Goal: Information Seeking & Learning: Understand process/instructions

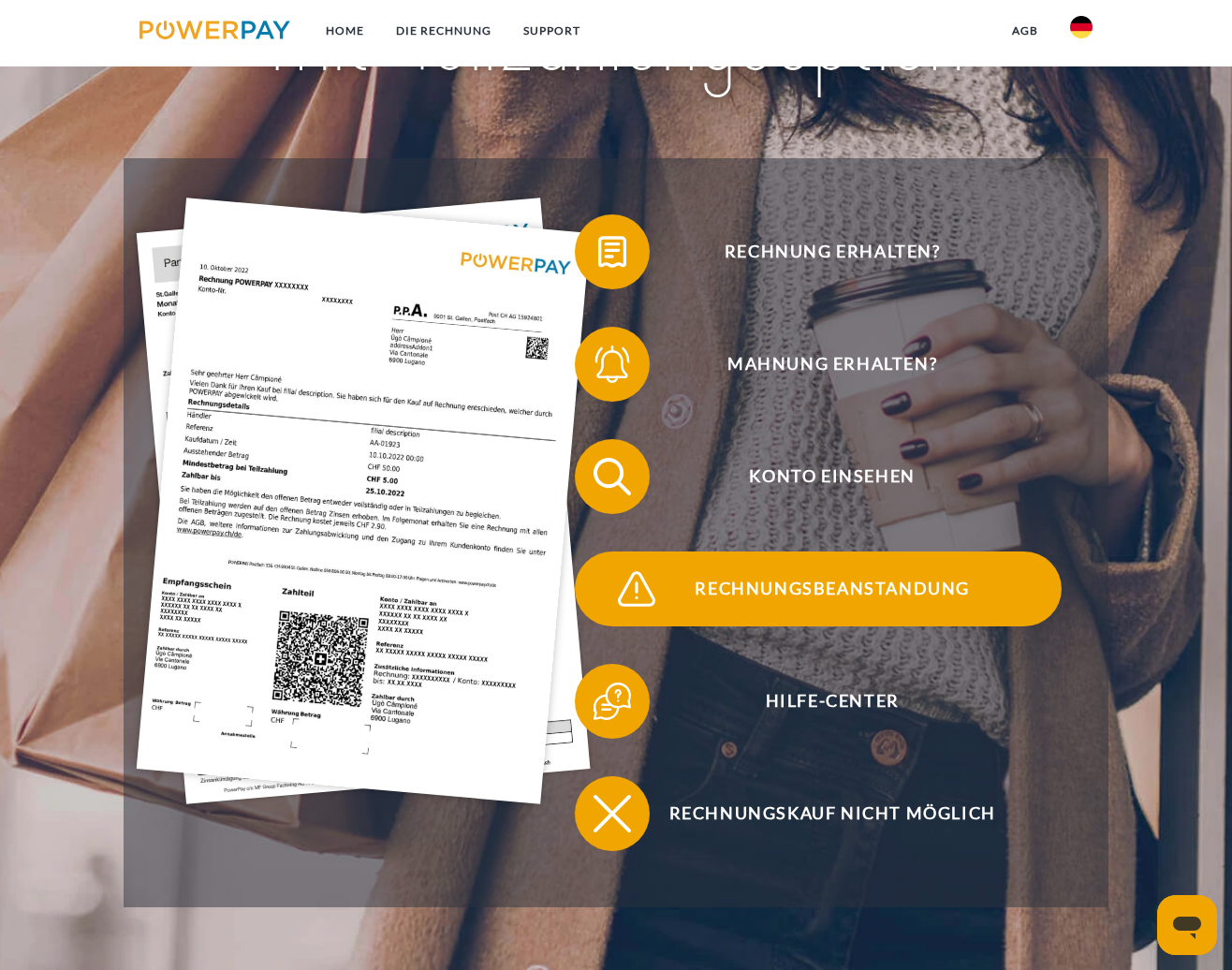
scroll to position [281, 0]
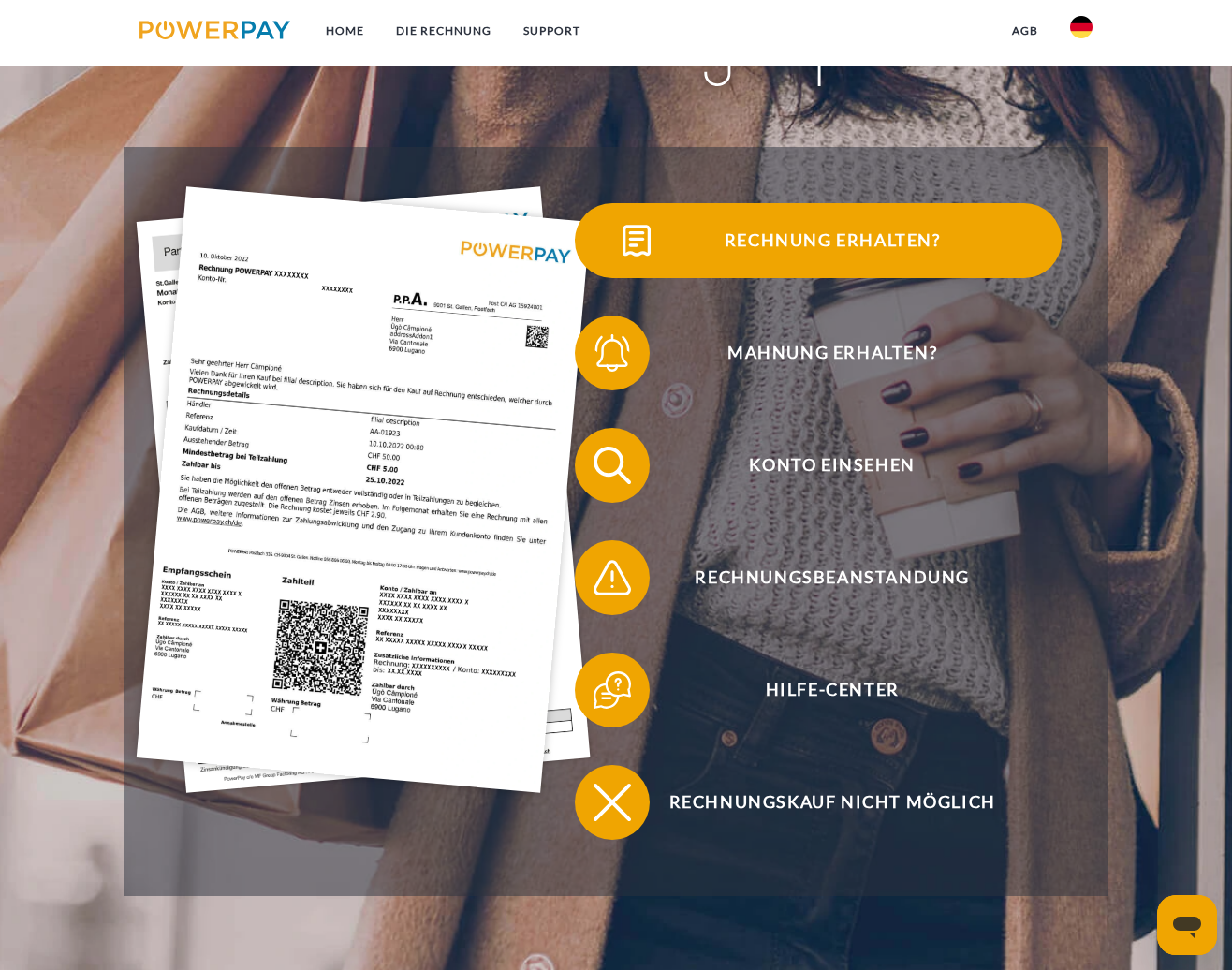
click at [886, 239] on span "Rechnung erhalten?" at bounding box center [832, 241] width 459 height 75
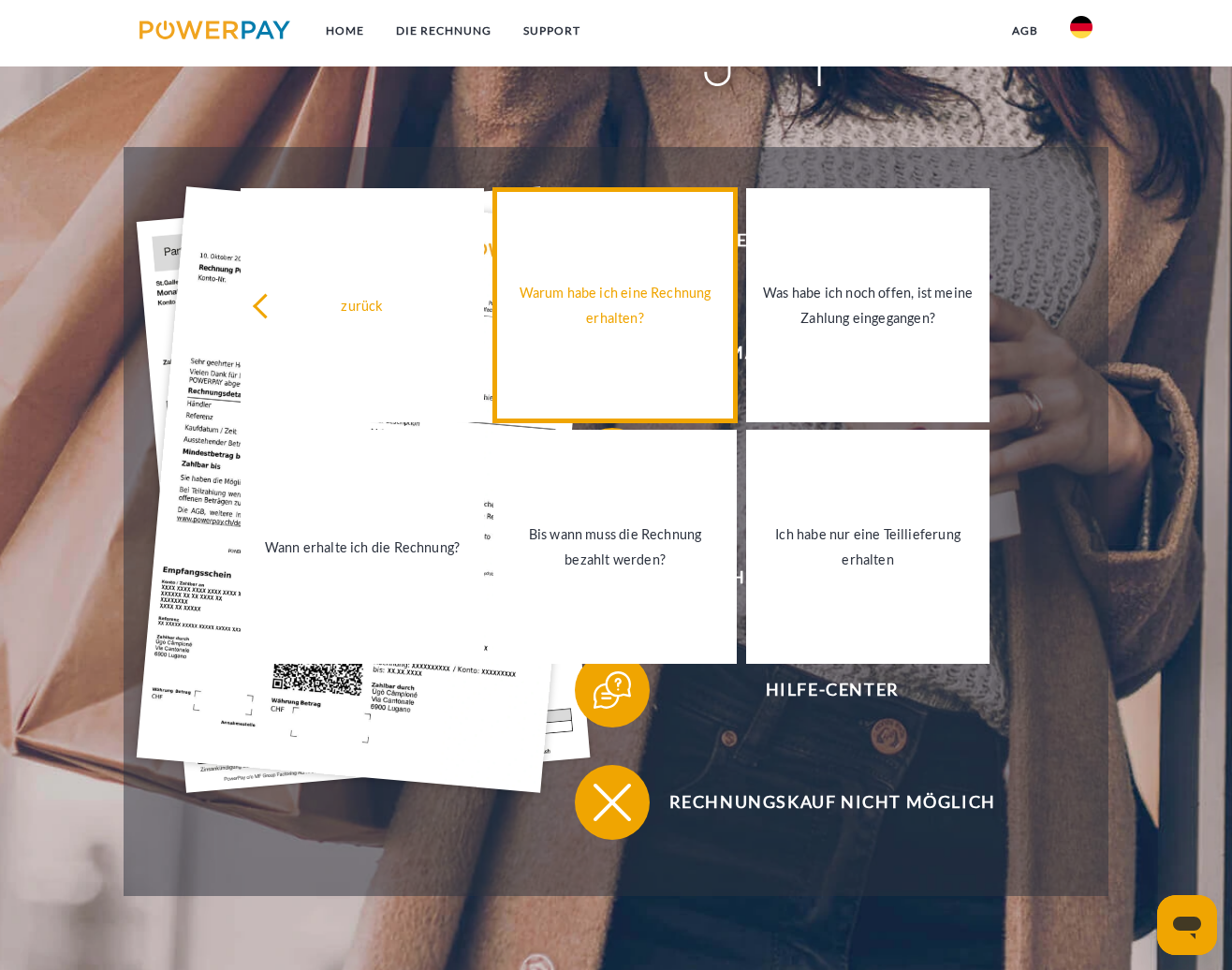
click at [630, 330] on div "Warum habe ich eine Rechnung erhalten?" at bounding box center [614, 305] width 221 height 50
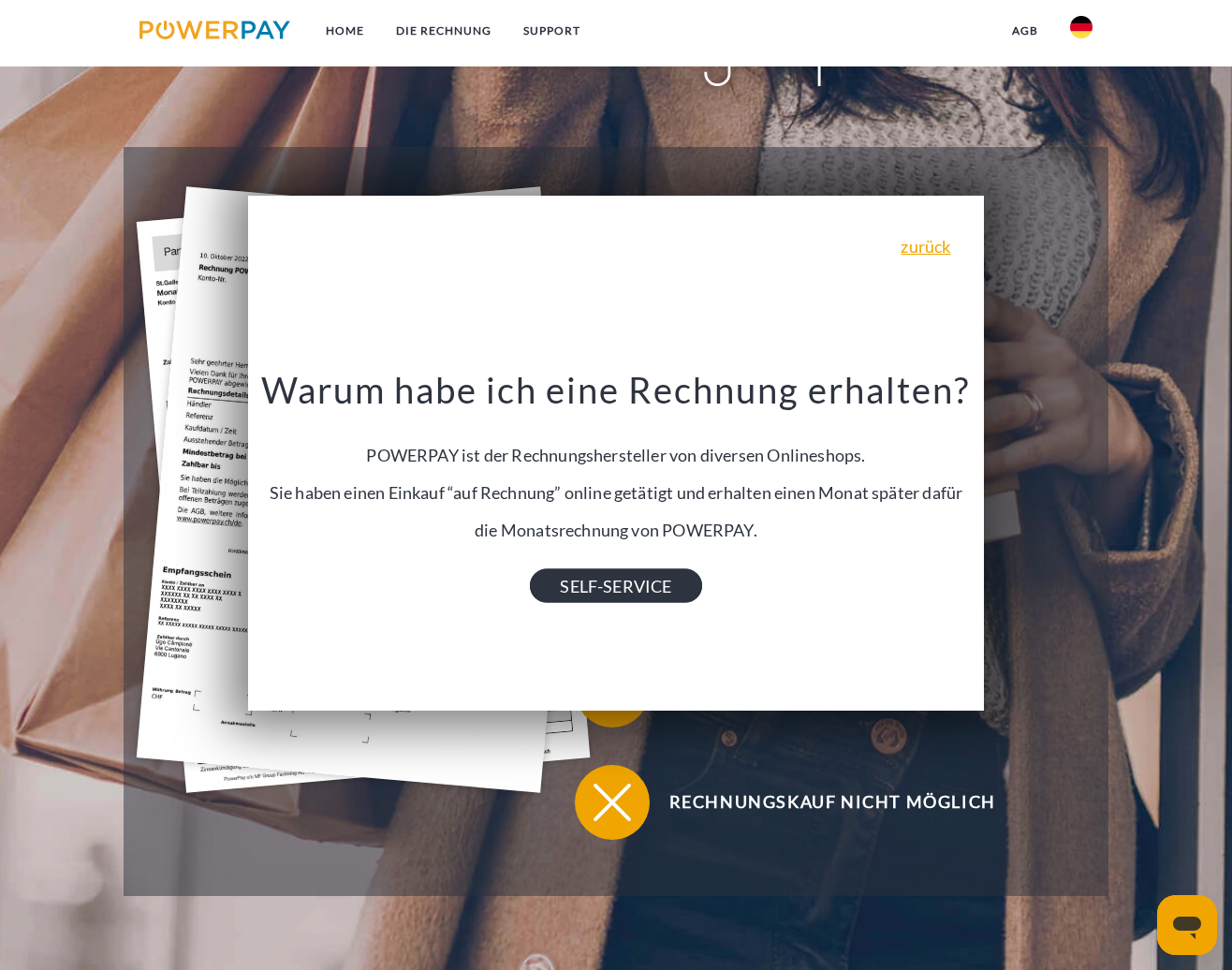
click at [647, 589] on link "SELF-SERVICE" at bounding box center [615, 585] width 171 height 33
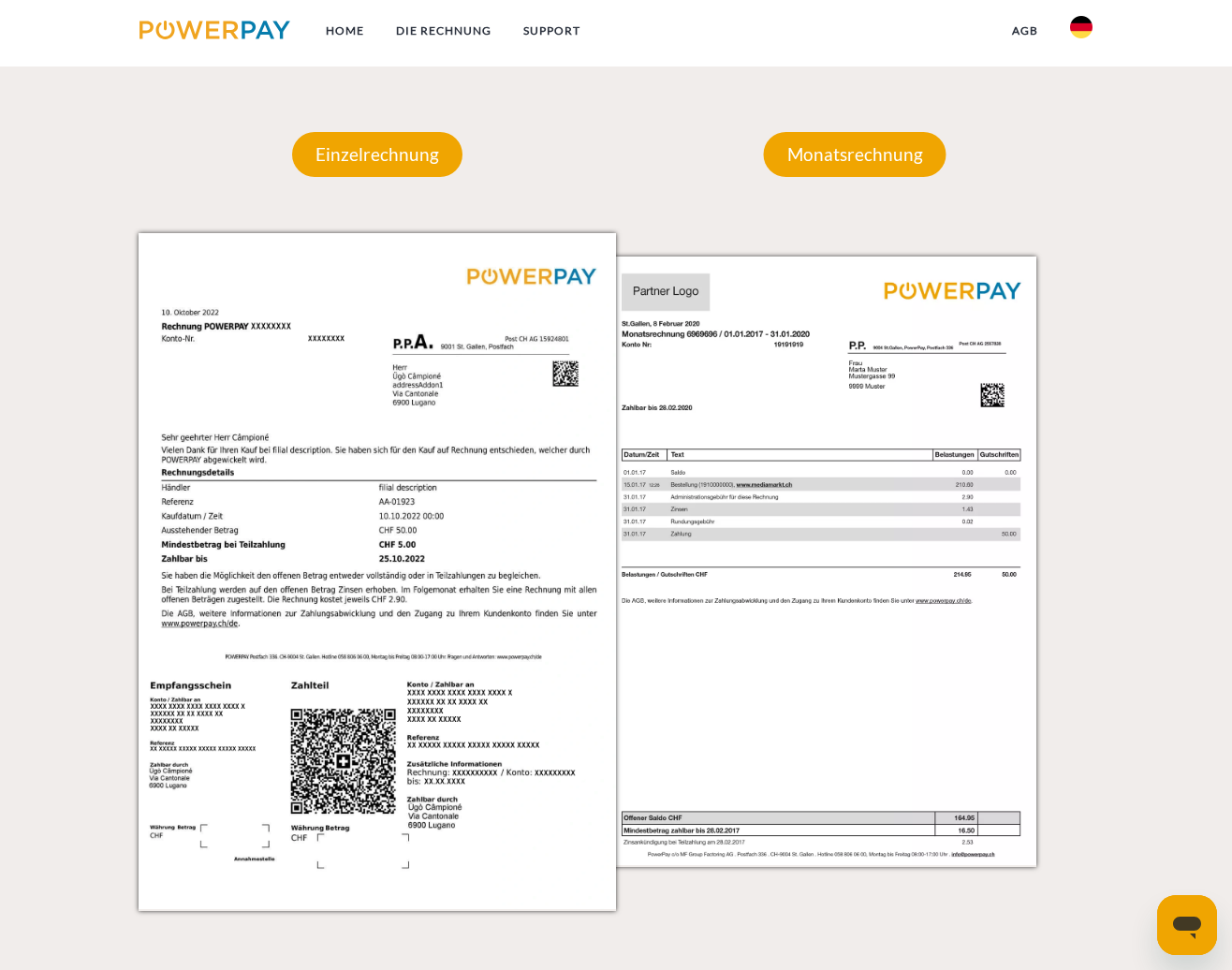
scroll to position [1779, 0]
